Goal: Navigation & Orientation: Find specific page/section

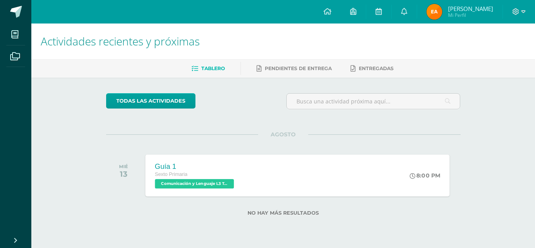
click at [175, 177] on div "Sexto Primaria" at bounding box center [195, 174] width 81 height 9
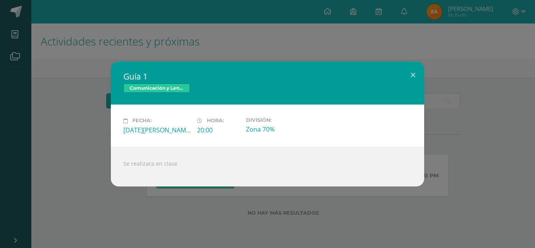
click at [71, 136] on div "Guía 1 Comunicación y Lenguaje L3 Terce Idioma Fecha: Miércoles 13 de Agosto Ho…" at bounding box center [267, 123] width 528 height 124
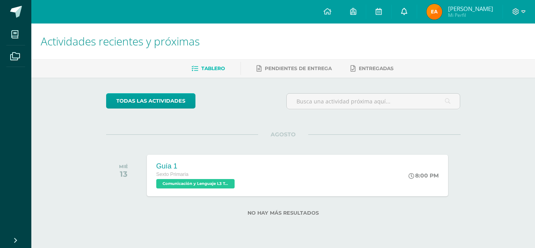
click at [411, 21] on link at bounding box center [403, 11] width 25 height 23
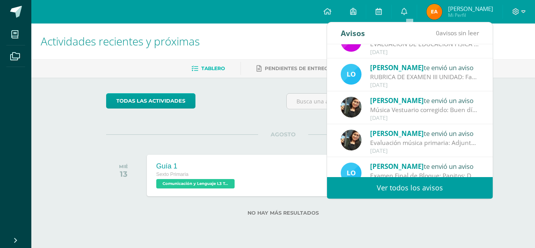
scroll to position [130, 0]
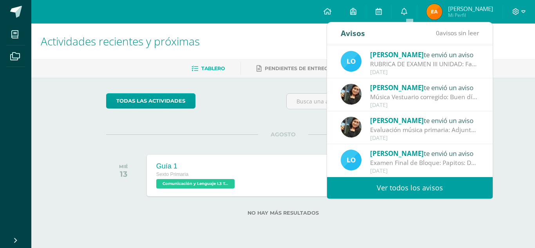
click at [432, 189] on link "Ver todos los avisos" at bounding box center [410, 188] width 166 height 22
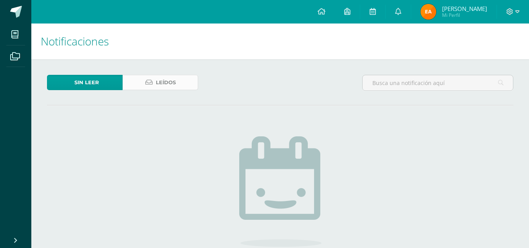
click at [174, 79] on span "Leídos" at bounding box center [166, 82] width 20 height 14
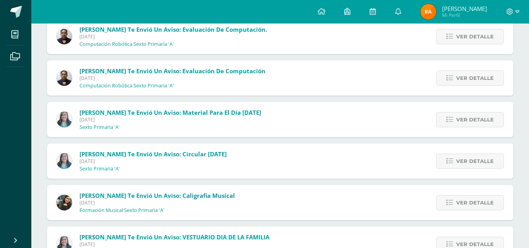
scroll to position [675, 0]
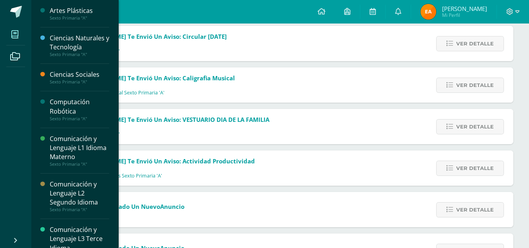
click at [9, 32] on span at bounding box center [15, 34] width 18 height 18
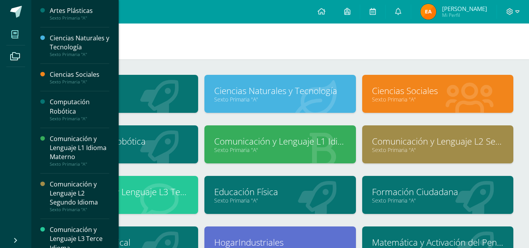
click at [209, 66] on div "Artes Plásticas Sexto Primaria "A" Ciencias Naturales y Tecnología Sexto Primar…" at bounding box center [279, 219] width 497 height 320
click at [463, 101] on link "Sexto Primaria "A"" at bounding box center [437, 98] width 131 height 7
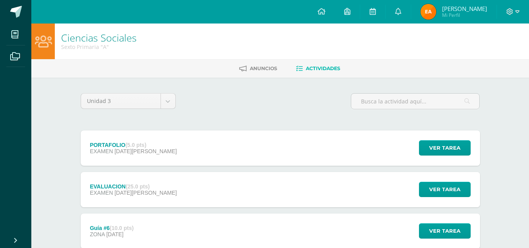
click at [403, 192] on div "EVALUACION (25.0 pts) EXAMEN [DATE][PERSON_NAME] Ver tarea EVALUACION Ciencias …" at bounding box center [280, 189] width 399 height 35
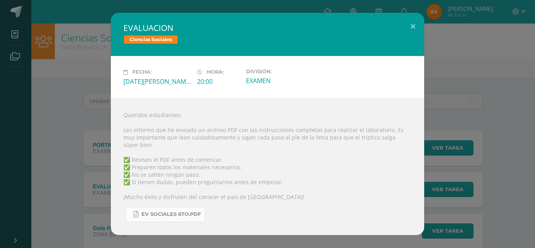
click at [177, 215] on link "EV SOCIALES 6TO.pdf" at bounding box center [165, 214] width 80 height 15
